Goal: Task Accomplishment & Management: Complete application form

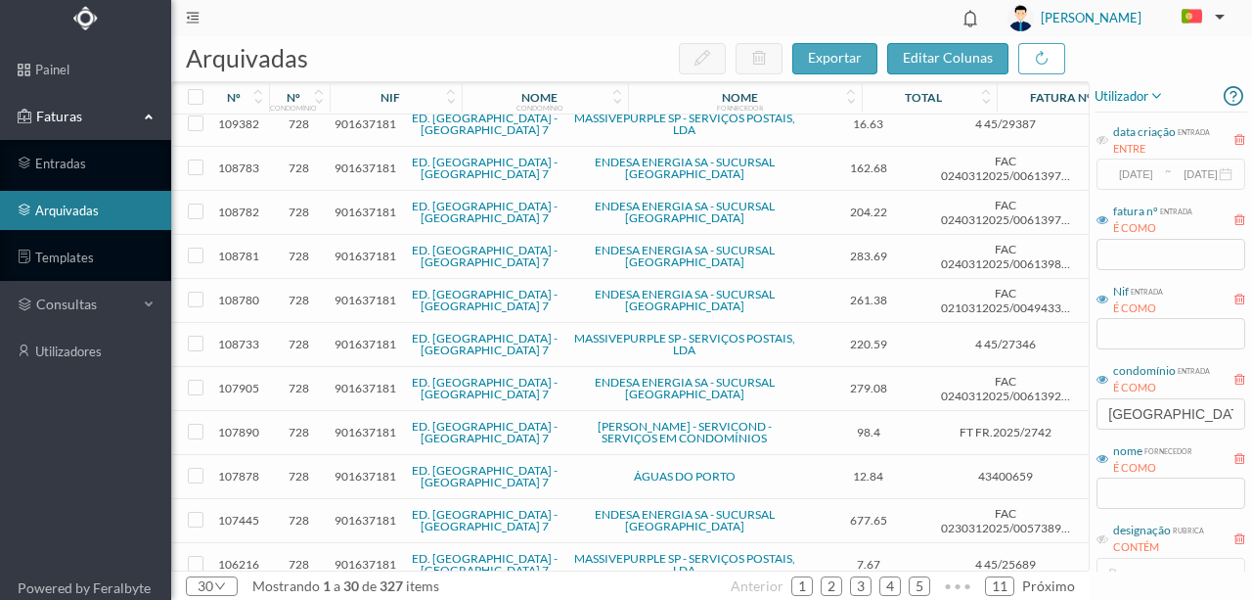
scroll to position [853, 0]
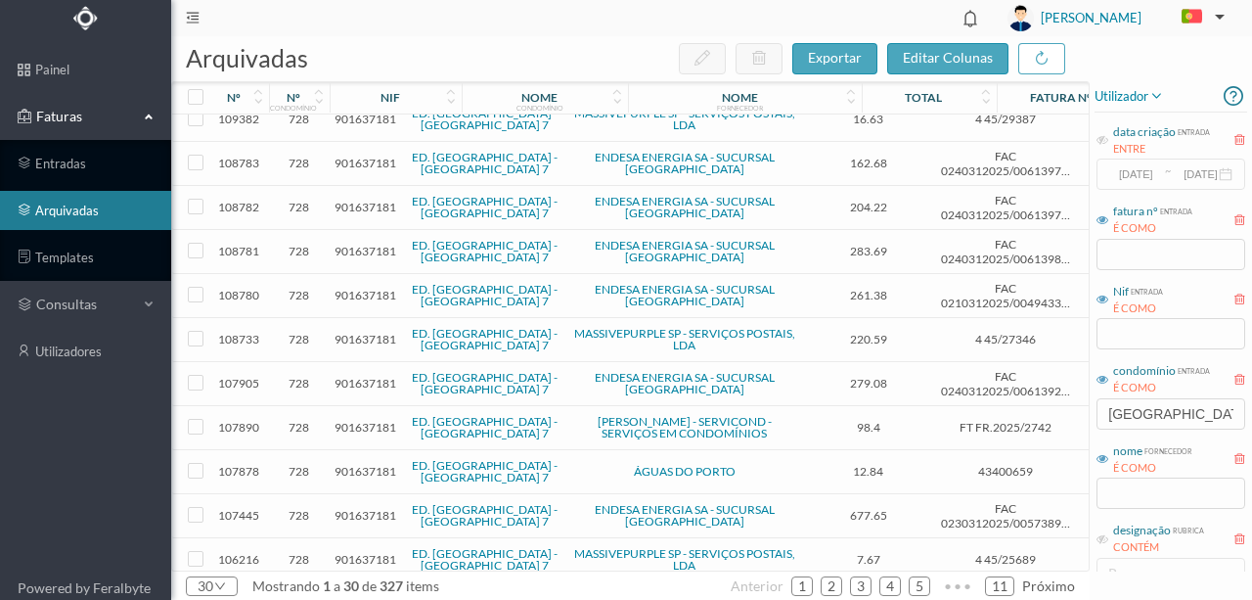
click at [363, 420] on span "901637181" at bounding box center [366, 427] width 62 height 15
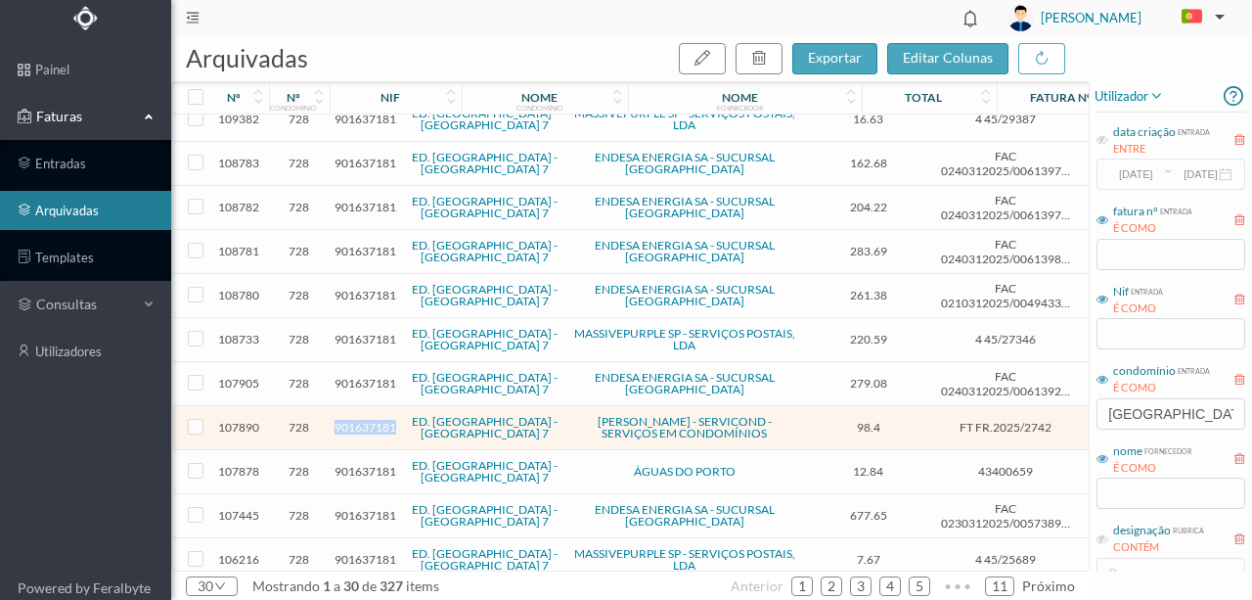
click at [363, 420] on span "901637181" at bounding box center [366, 427] width 62 height 15
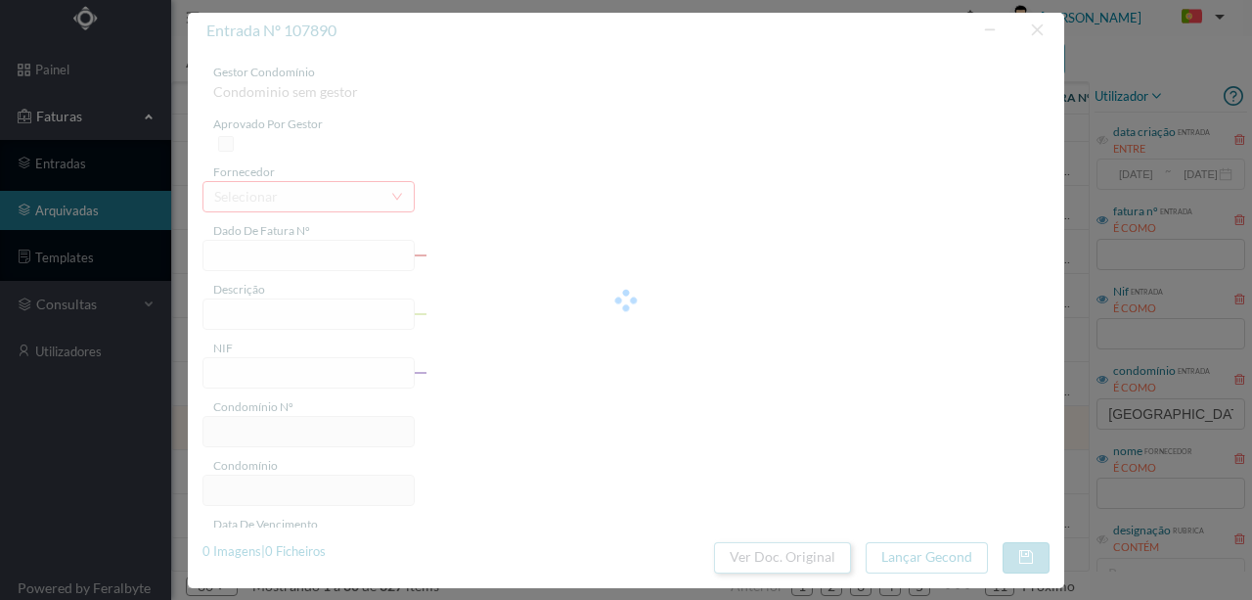
type input "FT FR.2025/2742"
type input "Verificar avaria portão da garagem saida; Refazer ligações e afinar"
type input "901637181"
type input "[DATE]"
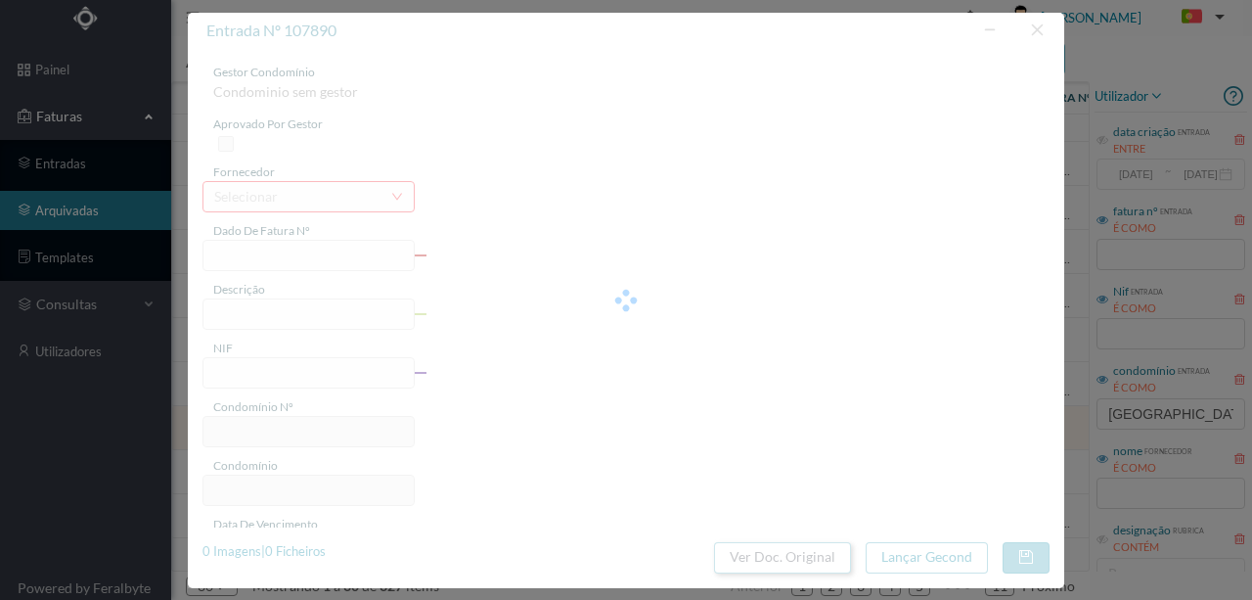
type input "98.40"
type input "728"
type input "ED. [GEOGRAPHIC_DATA] - [GEOGRAPHIC_DATA] 7"
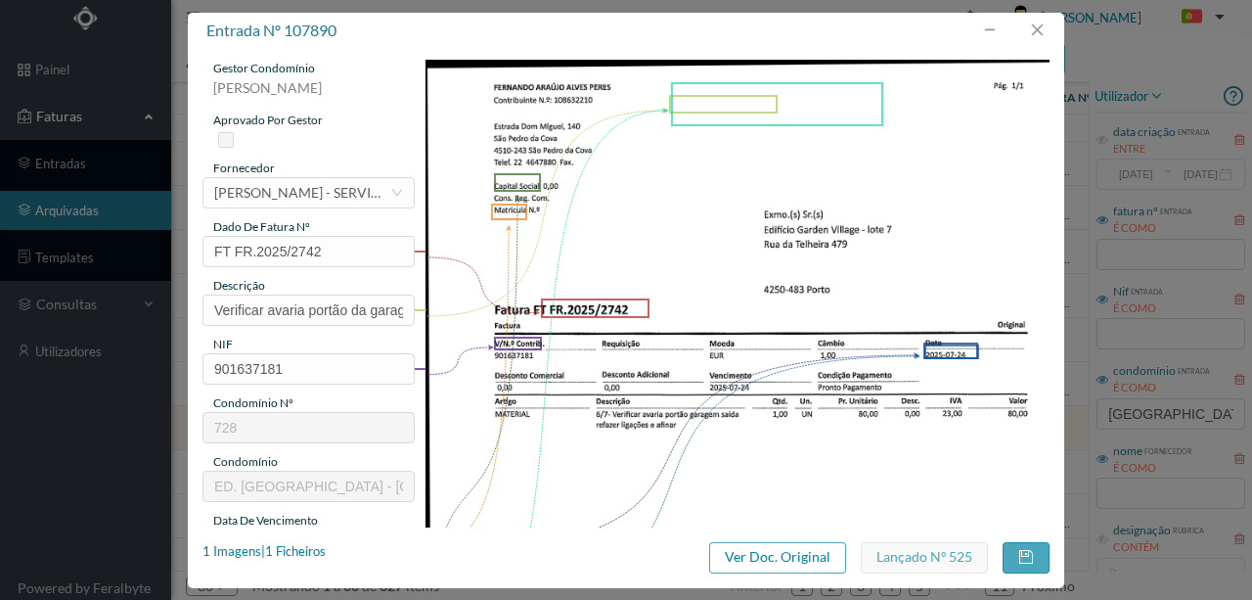
scroll to position [0, 0]
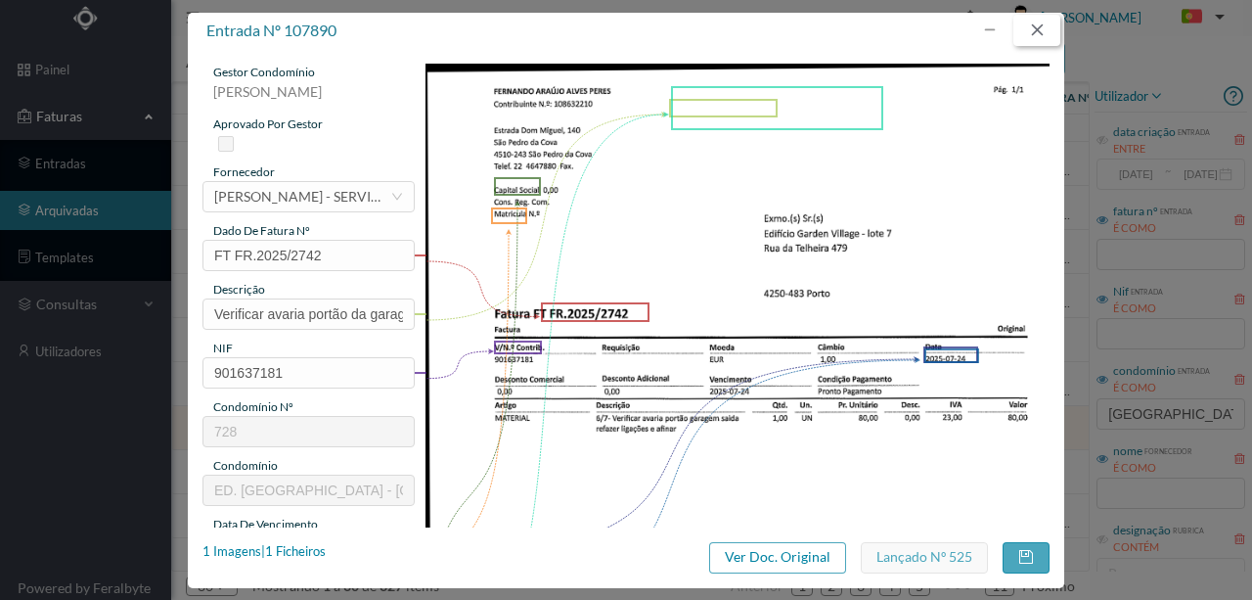
click at [1043, 33] on button "button" at bounding box center [1036, 30] width 47 height 31
